Goal: Information Seeking & Learning: Learn about a topic

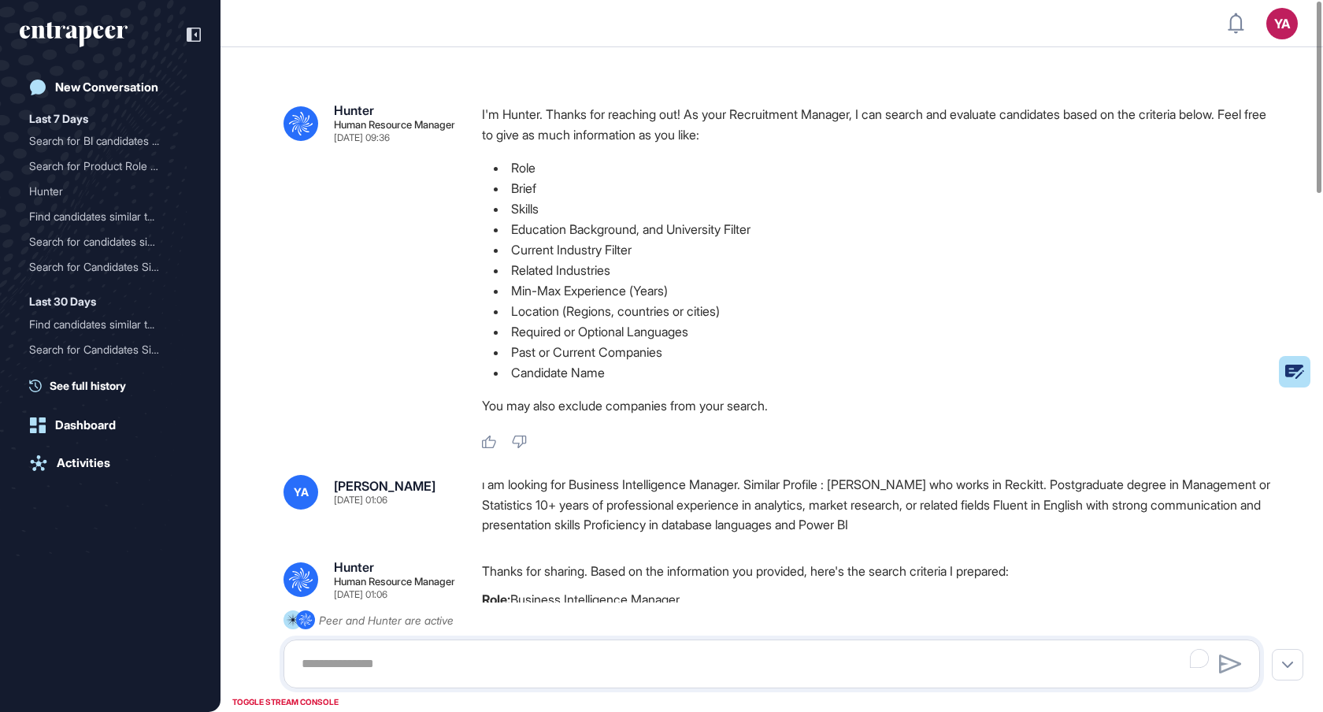
click at [698, 173] on li "Role" at bounding box center [877, 168] width 791 height 20
click at [865, 519] on div "ı am looking for Business Intelligence Manager. Similar Profile : [PERSON_NAME]…" at bounding box center [877, 505] width 791 height 61
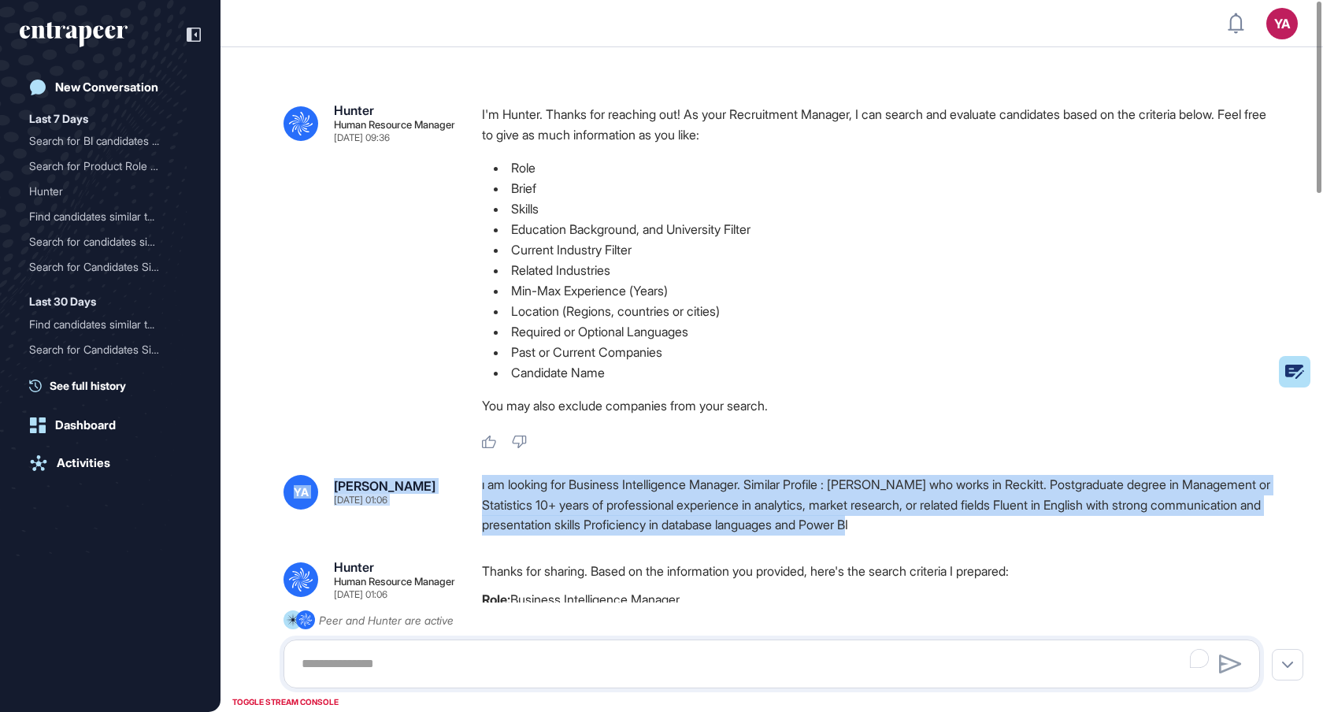
copy div "Dislike YA Yasemin Arslan Sep 14, 2025 01:06 ı am looking for Business Intellig…"
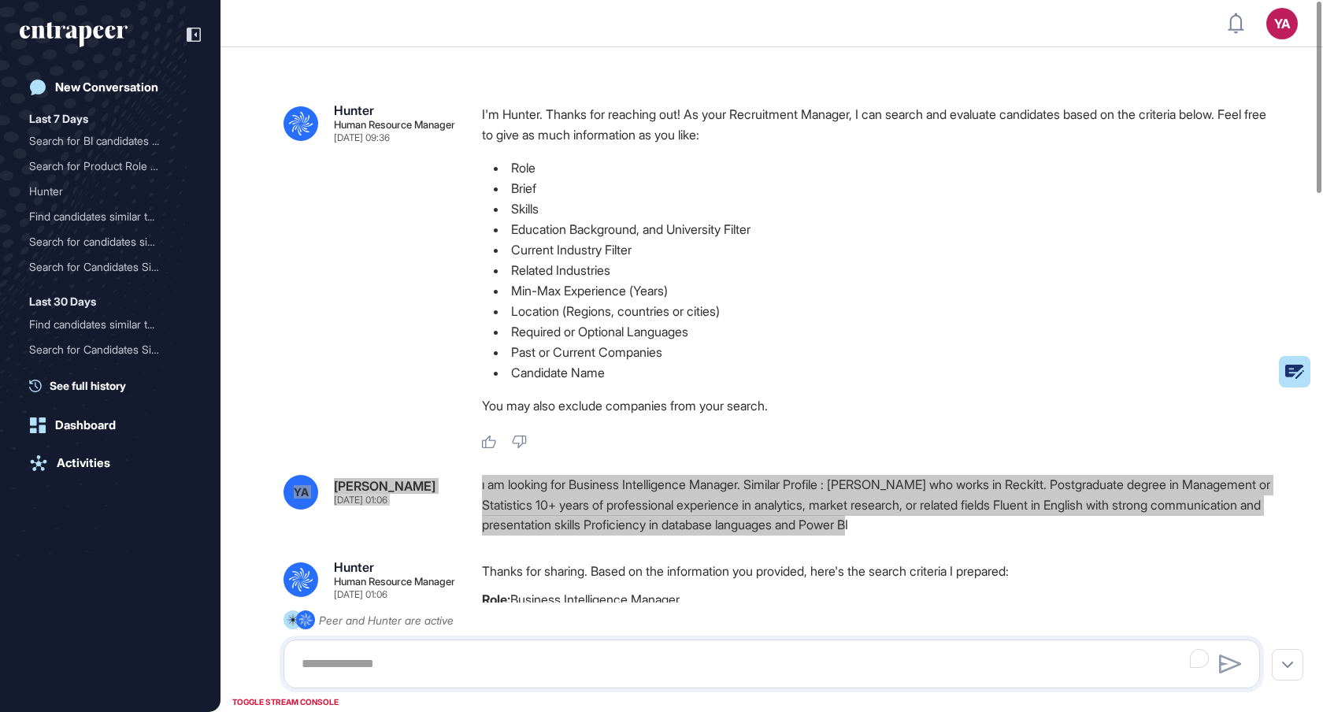
drag, startPoint x: 736, startPoint y: 496, endPoint x: 948, endPoint y: 6, distance: 534.8
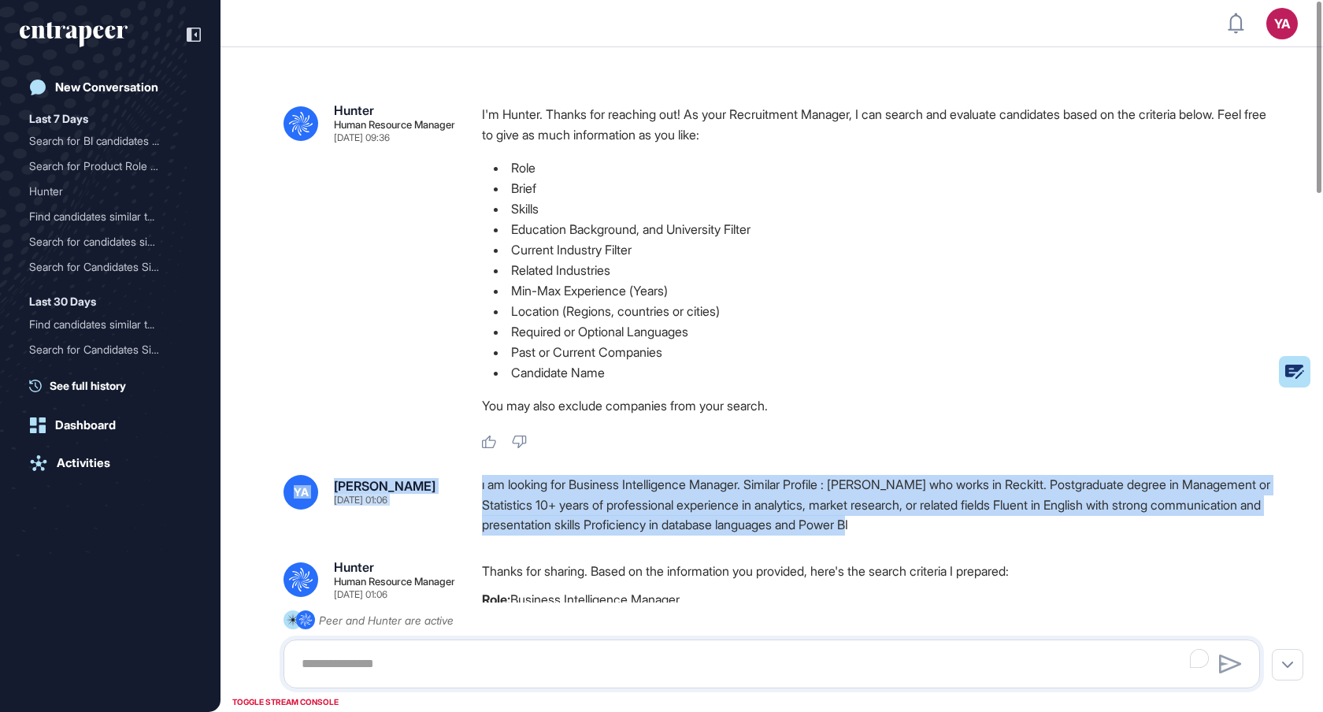
click at [554, 524] on div "ı am looking for Business Intelligence Manager. Similar Profile : [PERSON_NAME]…" at bounding box center [877, 505] width 791 height 61
click at [491, 481] on div "ı am looking for Business Intelligence Manager. Similar Profile : [PERSON_NAME]…" at bounding box center [877, 505] width 791 height 61
click at [524, 498] on div "ı am looking for Business Intelligence Manager. Similar Profile : [PERSON_NAME]…" at bounding box center [877, 505] width 791 height 61
copy div "Dislike YA Yasemin Arslan Sep 14, 2025 01:06 ı am looking for Business Intellig…"
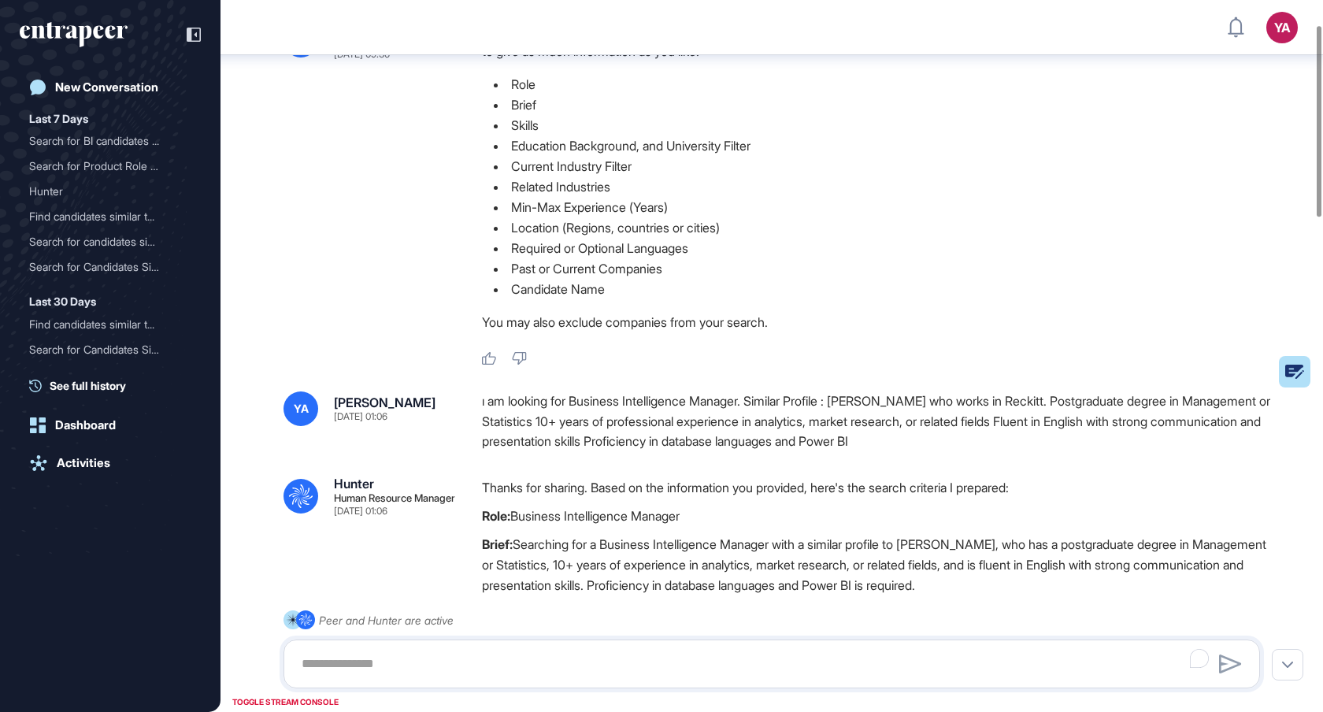
scroll to position [129, 0]
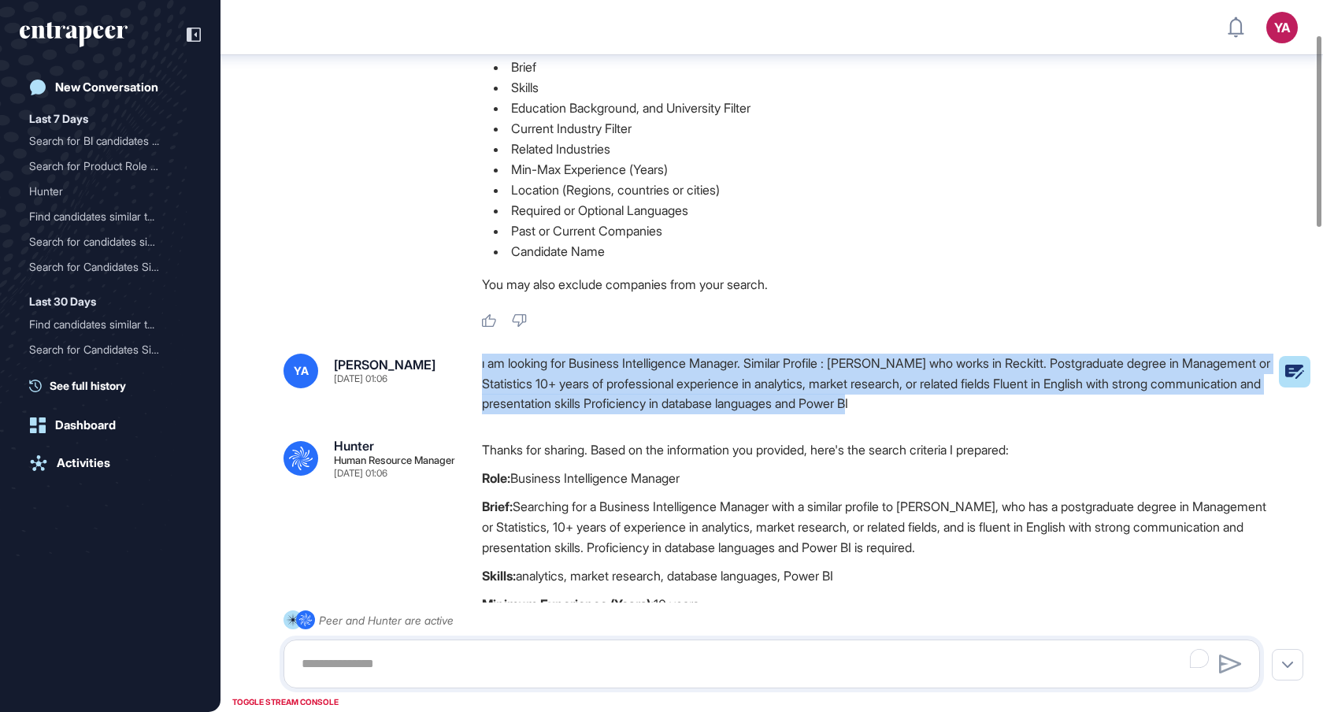
drag, startPoint x: 481, startPoint y: 365, endPoint x: 1059, endPoint y: 404, distance: 578.7
click at [1059, 404] on div "YA Yasemin Arslan Sep 14, 2025 01:06 ı am looking for Business Intelligence Man…" at bounding box center [772, 384] width 977 height 61
copy div "ı am looking for Business Intelligence Manager. Similar Profile : [PERSON_NAME]…"
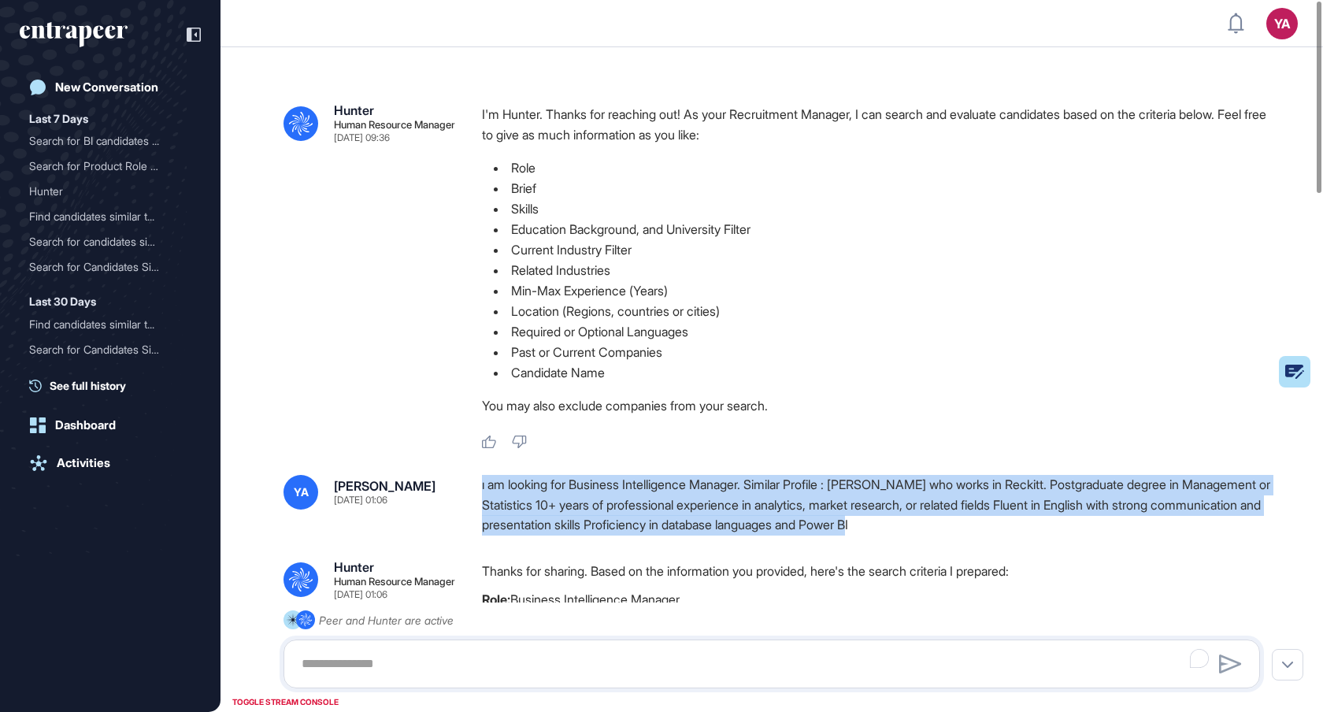
drag, startPoint x: 483, startPoint y: 485, endPoint x: 1058, endPoint y: 543, distance: 577.8
copy div "ı am looking for Business Intelligence Manager. Similar Profile : [PERSON_NAME]…"
